Goal: Find specific page/section: Find specific page/section

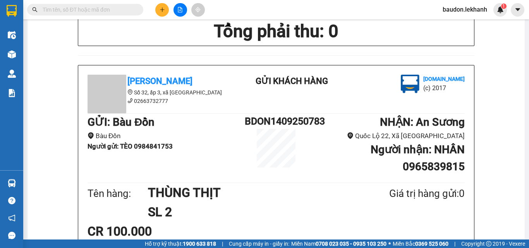
scroll to position [116, 0]
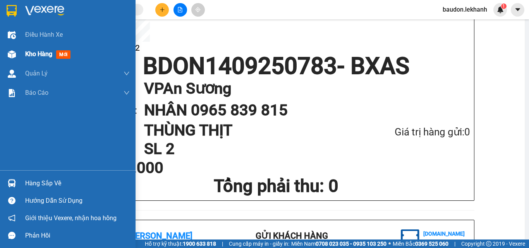
click at [42, 56] on span "Kho hàng" at bounding box center [38, 53] width 27 height 7
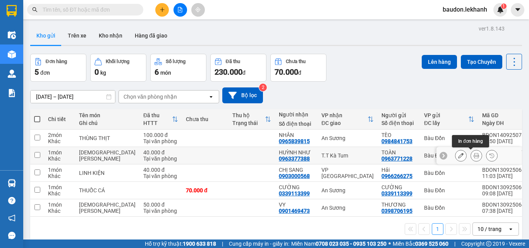
click at [474, 154] on icon at bounding box center [476, 155] width 5 height 5
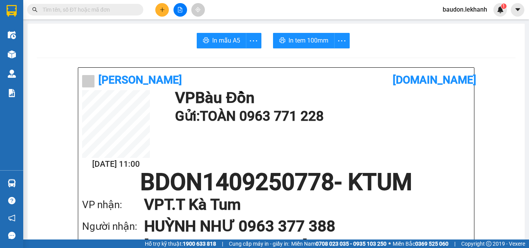
scroll to position [116, 0]
